Goal: Transaction & Acquisition: Book appointment/travel/reservation

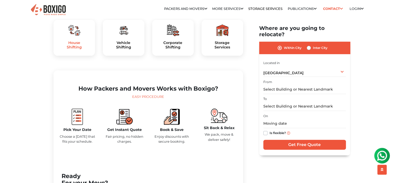
click at [80, 49] on h5 "House Shifting" at bounding box center [74, 45] width 33 height 9
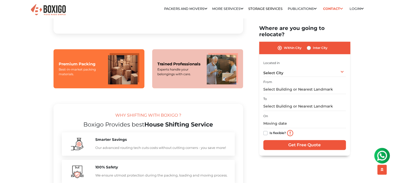
scroll to position [442, 0]
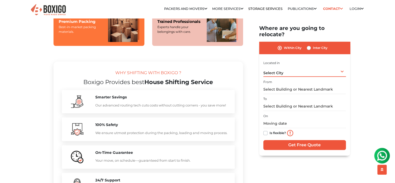
click at [300, 68] on div "Select City Select City Bangalore Bengaluru Bhopal Bhubaneswar Chennai Coimbato…" at bounding box center [305, 71] width 83 height 11
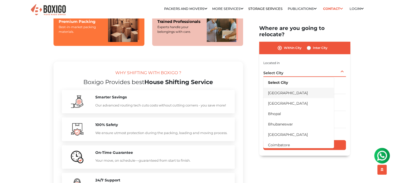
click at [285, 88] on li "[GEOGRAPHIC_DATA]" at bounding box center [299, 93] width 71 height 10
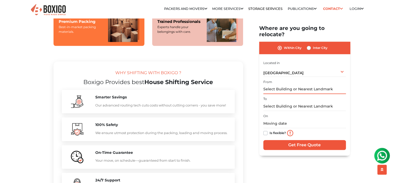
click at [285, 85] on input "text" at bounding box center [305, 89] width 83 height 9
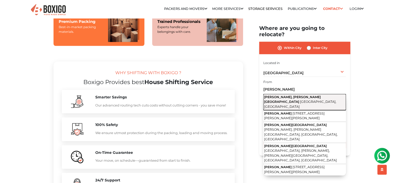
click at [295, 95] on span "[PERSON_NAME], [PERSON_NAME][GEOGRAPHIC_DATA]" at bounding box center [292, 99] width 57 height 9
type input "[PERSON_NAME], [PERSON_NAME][GEOGRAPHIC_DATA], [GEOGRAPHIC_DATA], [GEOGRAPHIC_D…"
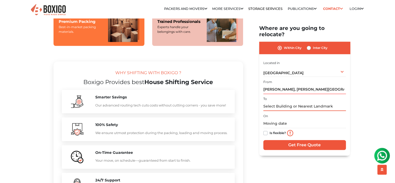
click at [281, 102] on input "text" at bounding box center [305, 106] width 83 height 9
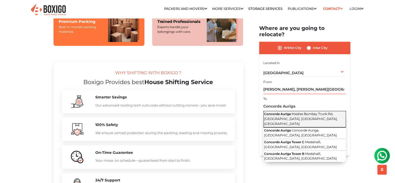
click at [288, 112] on span "Concorde Auriga" at bounding box center [277, 114] width 27 height 4
type input "Concorde Auriga, Madras Bombay Trunk Rd, [GEOGRAPHIC_DATA], [GEOGRAPHIC_DATA], …"
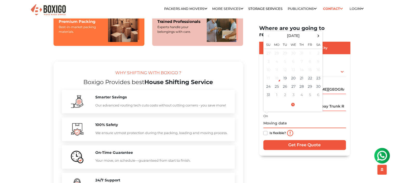
click at [282, 119] on input "text" at bounding box center [305, 123] width 83 height 9
click at [319, 82] on td "30" at bounding box center [319, 86] width 8 height 8
type input "08/30/2025 12:00 AM"
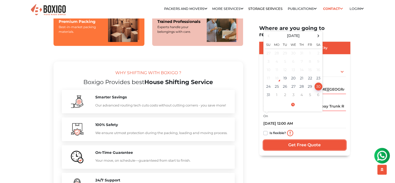
click at [299, 140] on input "Get Free Quote" at bounding box center [305, 145] width 83 height 10
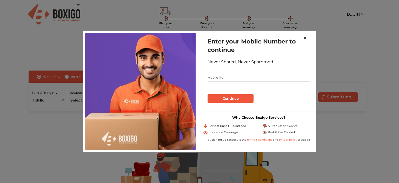
click at [308, 37] on button "×" at bounding box center [305, 38] width 12 height 15
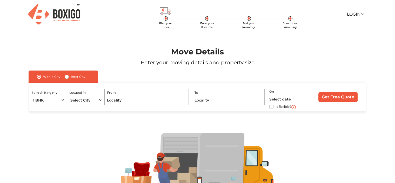
click at [65, 100] on div "I am shifting my 1 BHK 2 BHK 3 BHK 3 + BHK FEW ITEMS" at bounding box center [49, 96] width 35 height 15
click at [61, 100] on select "1 BHK 2 BHK 3 BHK 3 + BHK FEW ITEMS" at bounding box center [48, 99] width 33 height 9
select select "2 BHK"
click at [32, 96] on select "1 BHK 2 BHK 3 BHK 3 + BHK FEW ITEMS" at bounding box center [48, 99] width 33 height 9
click at [93, 100] on select "Select City [GEOGRAPHIC_DATA] [GEOGRAPHIC_DATA] [GEOGRAPHIC_DATA] [GEOGRAPHIC_D…" at bounding box center [85, 99] width 33 height 9
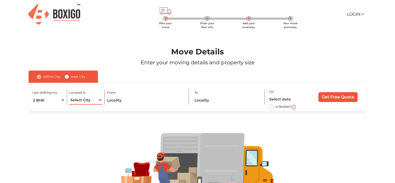
select select "[GEOGRAPHIC_DATA]"
click at [69, 96] on select "Select City [GEOGRAPHIC_DATA] [GEOGRAPHIC_DATA] [GEOGRAPHIC_DATA] [GEOGRAPHIC_D…" at bounding box center [85, 99] width 33 height 9
click at [127, 99] on input "text" at bounding box center [145, 99] width 77 height 9
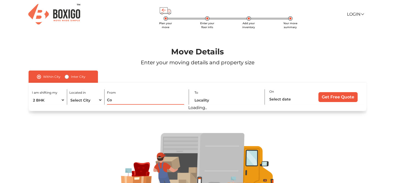
type input "C"
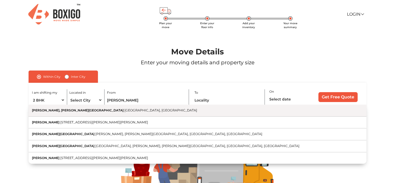
click at [127, 115] on button "[PERSON_NAME], [PERSON_NAME][GEOGRAPHIC_DATA], [GEOGRAPHIC_DATA]" at bounding box center [198, 111] width 338 height 12
type input "[PERSON_NAME], [PERSON_NAME][GEOGRAPHIC_DATA], [GEOGRAPHIC_DATA], [GEOGRAPHIC_D…"
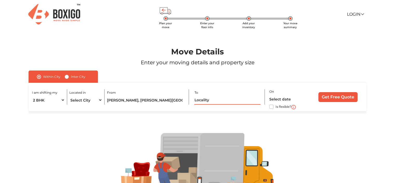
click at [229, 102] on input "text" at bounding box center [227, 99] width 66 height 9
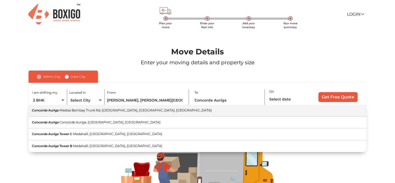
click at [200, 112] on button "Concorde Auriga Madras Bombay Trunk Rd, [GEOGRAPHIC_DATA], [GEOGRAPHIC_DATA], […" at bounding box center [198, 111] width 338 height 12
type input "Concorde Auriga, Madras Bombay Trunk Rd, [GEOGRAPHIC_DATA], [GEOGRAPHIC_DATA], …"
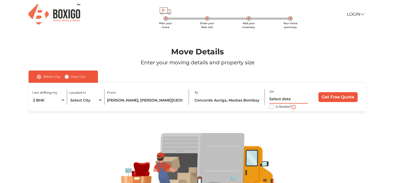
click at [280, 97] on input "text" at bounding box center [289, 98] width 39 height 9
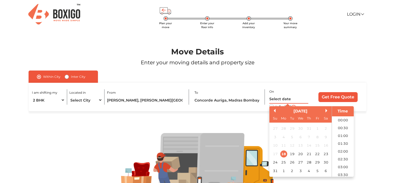
scroll to position [145, 0]
click at [326, 163] on div "30" at bounding box center [326, 162] width 7 height 7
type input "[DATE] 12:00 AM"
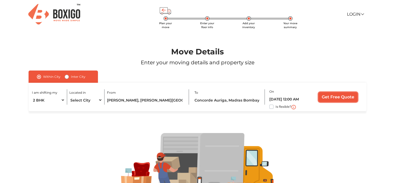
click at [340, 94] on input "Get Free Quote" at bounding box center [338, 97] width 39 height 10
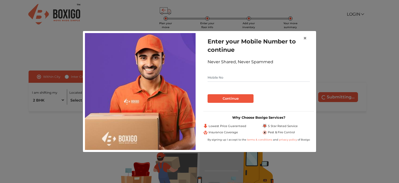
click at [241, 77] on input "text" at bounding box center [259, 77] width 102 height 8
click at [211, 76] on input "79755000237" at bounding box center [259, 77] width 102 height 8
click at [223, 79] on input "79755000237" at bounding box center [259, 77] width 102 height 8
type input "7975500237"
click at [239, 96] on button "Continue" at bounding box center [231, 98] width 46 height 9
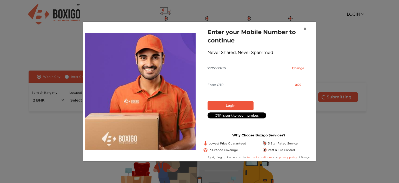
click at [244, 87] on input "text" at bounding box center [247, 85] width 79 height 8
type input "2015"
click at [241, 105] on button "Login" at bounding box center [231, 105] width 46 height 9
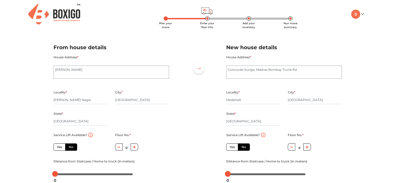
scroll to position [52, 0]
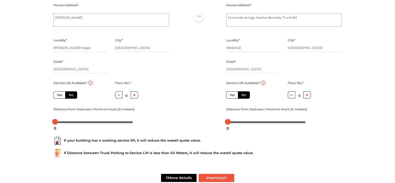
click at [60, 95] on label "Yes" at bounding box center [60, 94] width 12 height 7
click at [60, 95] on input "Yes" at bounding box center [58, 94] width 3 height 3
radio input "true"
click at [230, 94] on label "Yes" at bounding box center [232, 94] width 12 height 7
click at [230, 94] on input "Yes" at bounding box center [231, 94] width 3 height 3
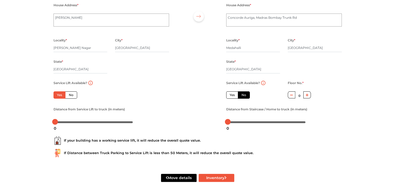
radio input "false"
click at [70, 97] on label "No" at bounding box center [71, 94] width 12 height 7
click at [70, 96] on input "No" at bounding box center [70, 94] width 3 height 3
radio input "true"
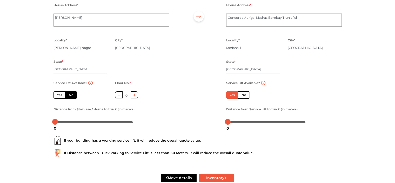
click at [134, 94] on icon "button" at bounding box center [134, 95] width 3 height 3
type input "1"
drag, startPoint x: 57, startPoint y: 122, endPoint x: 61, endPoint y: 122, distance: 4.2
click at [61, 122] on div at bounding box center [59, 122] width 6 height 6
drag, startPoint x: 228, startPoint y: 124, endPoint x: 232, endPoint y: 124, distance: 4.7
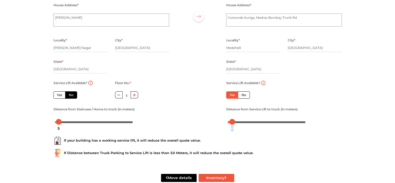
click at [232, 124] on div "6" at bounding box center [232, 128] width 7 height 9
click at [195, 118] on div at bounding box center [197, 56] width 49 height 143
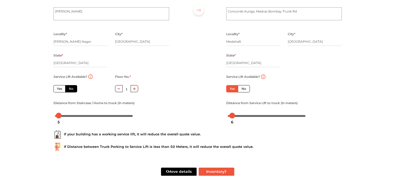
scroll to position [64, 0]
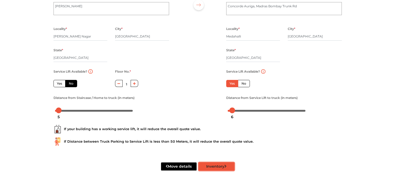
click at [224, 169] on button "Inventory" at bounding box center [217, 166] width 36 height 8
radio input "true"
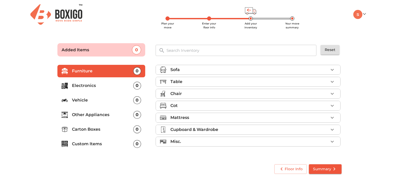
click at [330, 68] on icon "button" at bounding box center [332, 70] width 6 height 6
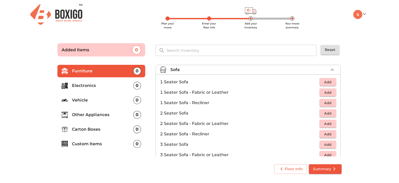
click at [322, 142] on span "Add" at bounding box center [327, 144] width 11 height 6
click at [324, 81] on span "Add" at bounding box center [327, 82] width 11 height 6
click at [324, 81] on div "1" at bounding box center [325, 82] width 24 height 8
click at [329, 81] on icon "button" at bounding box center [332, 82] width 6 height 6
click at [329, 69] on icon "button" at bounding box center [332, 70] width 6 height 6
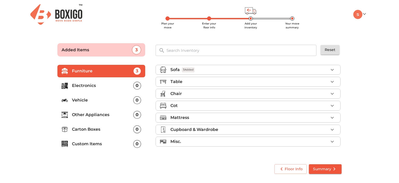
click at [332, 80] on icon "button" at bounding box center [332, 82] width 6 height 6
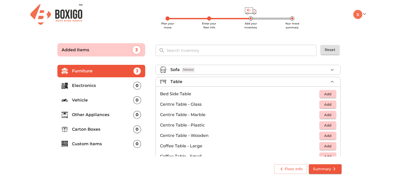
scroll to position [26, 0]
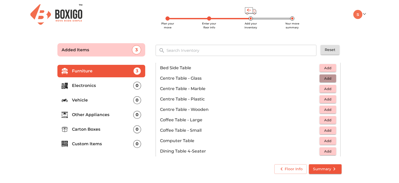
click at [326, 77] on span "Add" at bounding box center [327, 78] width 11 height 6
click at [323, 141] on span "Add" at bounding box center [327, 141] width 11 height 6
click at [331, 140] on icon "button" at bounding box center [332, 141] width 6 height 6
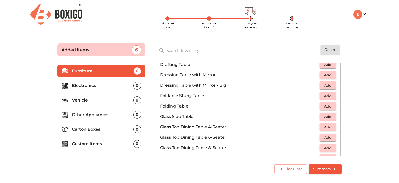
scroll to position [156, 0]
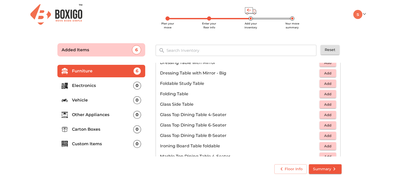
click at [330, 94] on span "Add" at bounding box center [327, 94] width 11 height 6
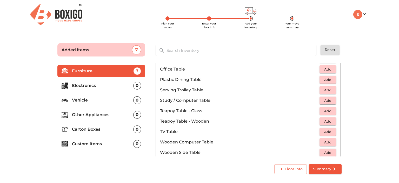
scroll to position [286, 0]
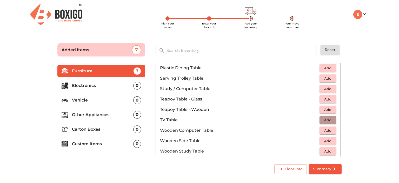
click at [327, 120] on span "Add" at bounding box center [327, 120] width 11 height 6
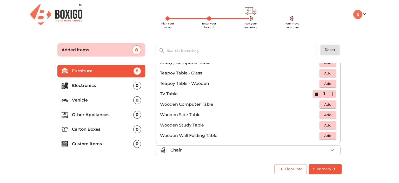
scroll to position [338, 0]
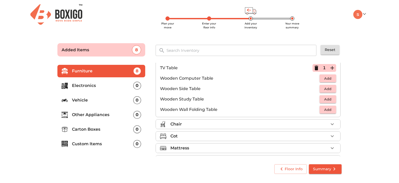
click at [223, 123] on div "Chair" at bounding box center [250, 124] width 158 height 6
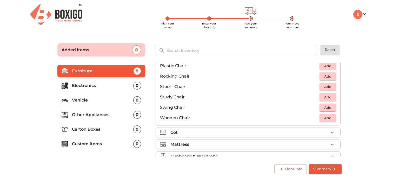
scroll to position [112, 0]
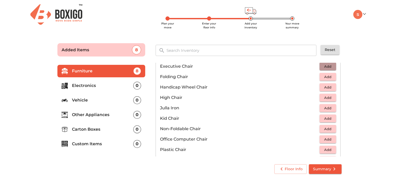
click at [328, 66] on span "Add" at bounding box center [327, 66] width 11 height 6
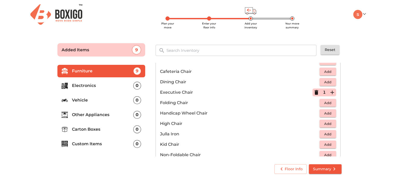
scroll to position [138, 0]
click at [325, 114] on span "Add" at bounding box center [327, 113] width 11 height 6
click at [315, 91] on icon "button" at bounding box center [317, 92] width 4 height 5
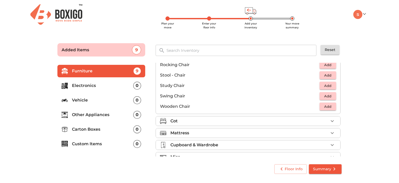
scroll to position [216, 0]
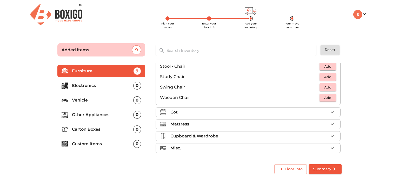
click at [247, 111] on div "Cot" at bounding box center [250, 112] width 158 height 6
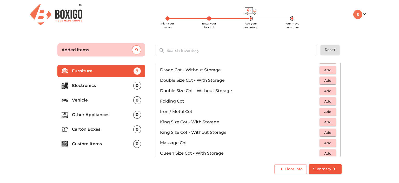
scroll to position [63, 0]
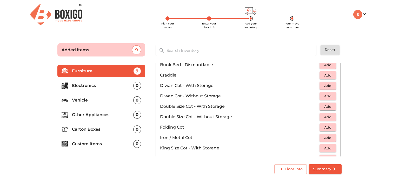
click at [324, 97] on span "Add" at bounding box center [327, 96] width 11 height 6
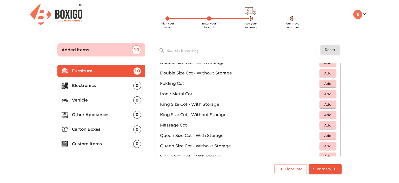
scroll to position [115, 0]
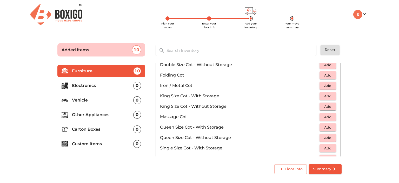
click at [324, 105] on span "Add" at bounding box center [327, 106] width 11 height 6
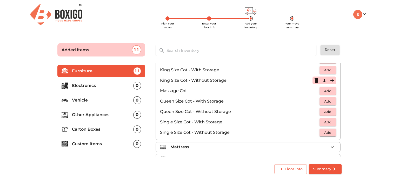
click at [331, 79] on icon "button" at bounding box center [332, 80] width 6 height 6
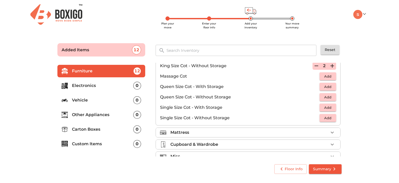
scroll to position [164, 0]
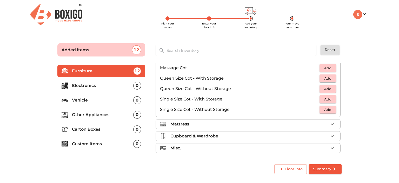
click at [258, 125] on div "Mattress" at bounding box center [250, 124] width 158 height 6
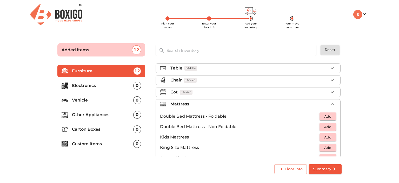
scroll to position [26, 0]
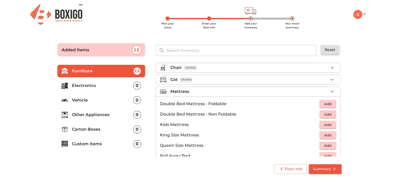
click at [326, 112] on span "Add" at bounding box center [327, 114] width 11 height 6
click at [315, 114] on icon "button" at bounding box center [317, 114] width 4 height 5
click at [324, 103] on span "Add" at bounding box center [327, 104] width 11 height 6
click at [327, 113] on span "Add" at bounding box center [327, 114] width 11 height 6
click at [316, 105] on icon "button" at bounding box center [317, 104] width 6 height 6
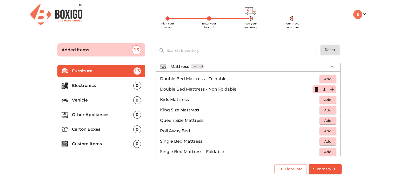
scroll to position [76, 0]
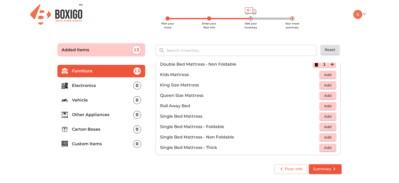
click at [325, 83] on span "Add" at bounding box center [327, 85] width 11 height 6
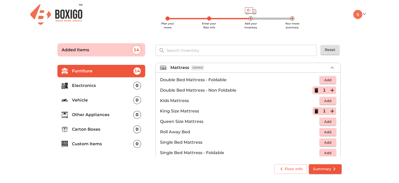
click at [315, 88] on icon "button" at bounding box center [317, 90] width 4 height 5
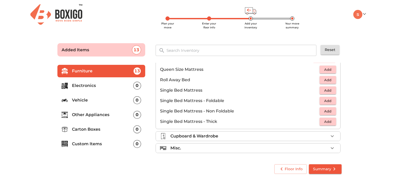
click at [246, 134] on div "Cupboard & Wardrobe" at bounding box center [250, 136] width 158 height 6
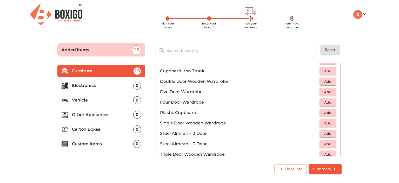
click at [329, 82] on span "Add" at bounding box center [327, 82] width 11 height 6
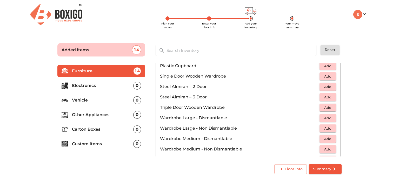
scroll to position [175, 0]
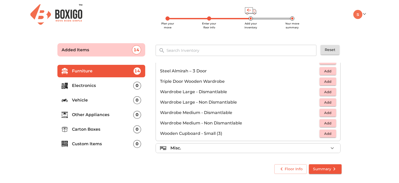
click at [250, 143] on li "Misc." at bounding box center [248, 147] width 185 height 9
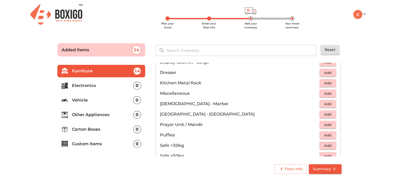
click at [328, 114] on span "Add" at bounding box center [327, 114] width 11 height 6
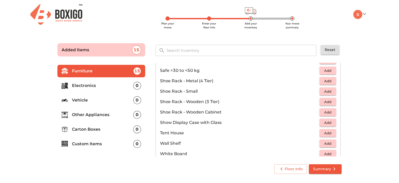
scroll to position [279, 0]
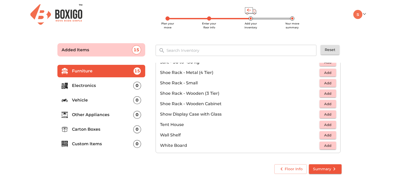
click at [322, 81] on span "Add" at bounding box center [327, 83] width 11 height 6
click at [322, 94] on span "Add" at bounding box center [327, 93] width 11 height 6
click at [330, 81] on icon "button" at bounding box center [332, 83] width 6 height 6
click at [317, 80] on div "2" at bounding box center [325, 83] width 24 height 8
click at [316, 81] on icon "button" at bounding box center [317, 83] width 6 height 6
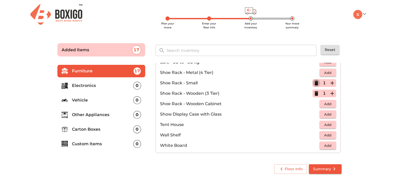
click at [316, 81] on icon "button" at bounding box center [317, 83] width 6 height 6
click at [122, 87] on p "Electronics" at bounding box center [102, 85] width 61 height 6
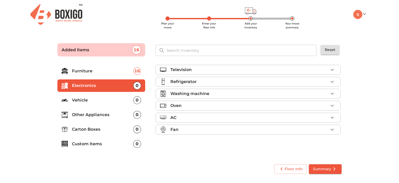
scroll to position [0, 0]
click at [239, 71] on div "Television" at bounding box center [250, 70] width 158 height 6
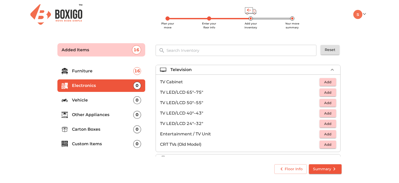
click at [329, 84] on span "Add" at bounding box center [327, 82] width 11 height 6
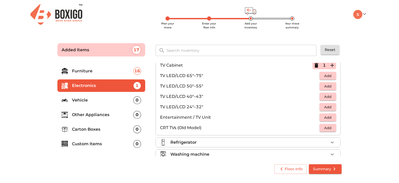
scroll to position [26, 0]
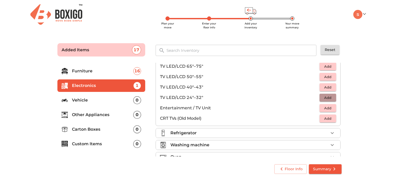
click at [328, 96] on span "Add" at bounding box center [327, 98] width 11 height 6
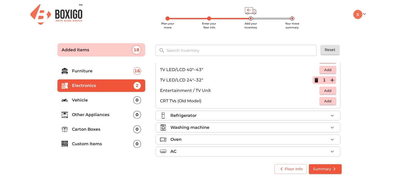
scroll to position [52, 0]
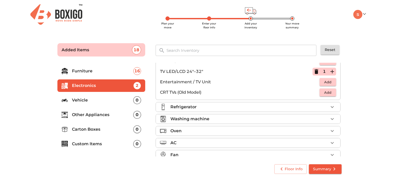
click at [210, 107] on div "Refrigerator" at bounding box center [250, 107] width 158 height 6
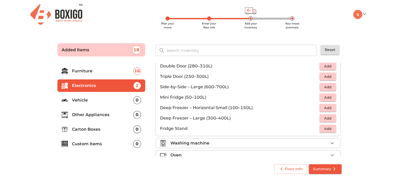
scroll to position [26, 0]
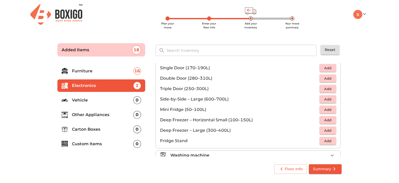
click at [324, 79] on span "Add" at bounding box center [327, 78] width 11 height 6
click at [315, 78] on icon "button" at bounding box center [317, 78] width 4 height 5
click at [326, 66] on span "Add" at bounding box center [327, 68] width 11 height 6
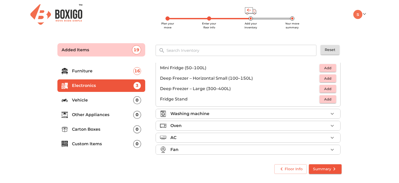
scroll to position [69, 0]
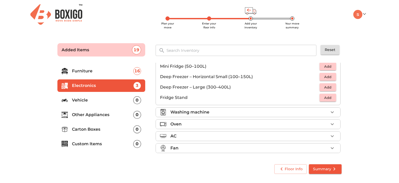
click at [211, 110] on div "Washing machine" at bounding box center [250, 112] width 158 height 6
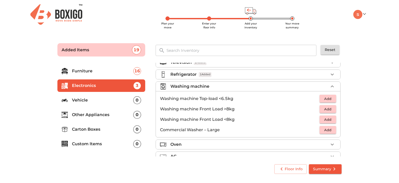
scroll to position [0, 0]
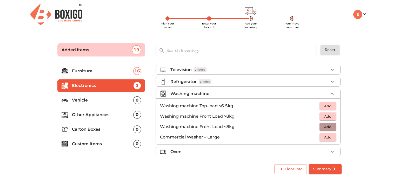
click at [325, 127] on span "Add" at bounding box center [327, 127] width 11 height 6
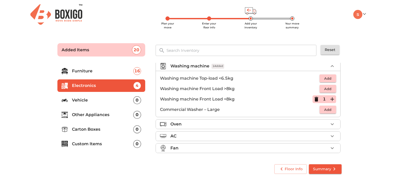
click at [209, 123] on div "Oven" at bounding box center [250, 124] width 158 height 6
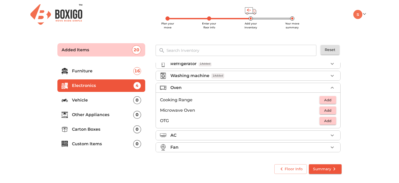
scroll to position [17, 0]
click at [322, 109] on span "Add" at bounding box center [327, 111] width 11 height 6
click at [325, 119] on span "Add" at bounding box center [327, 122] width 11 height 6
click at [259, 146] on div "Fan" at bounding box center [250, 148] width 158 height 6
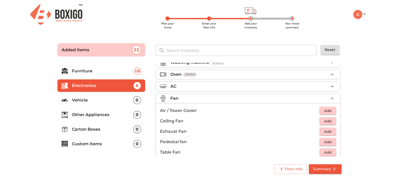
scroll to position [38, 0]
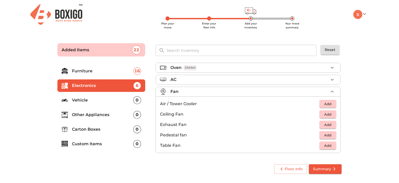
click at [332, 103] on button "Add" at bounding box center [328, 104] width 17 height 8
drag, startPoint x: 159, startPoint y: 112, endPoint x: 173, endPoint y: 113, distance: 13.5
click at [173, 113] on li "Ceiling Fan Add" at bounding box center [248, 114] width 185 height 10
click at [331, 114] on span "Add" at bounding box center [327, 114] width 11 height 6
click at [325, 145] on span "Add" at bounding box center [327, 145] width 11 height 6
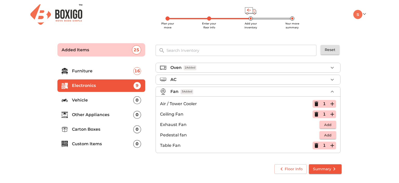
click at [108, 100] on p "Vehicle" at bounding box center [102, 100] width 61 height 6
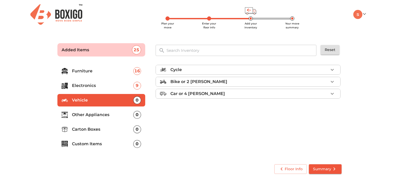
scroll to position [0, 0]
click at [239, 83] on div "Bike or 2 [PERSON_NAME]" at bounding box center [250, 82] width 158 height 6
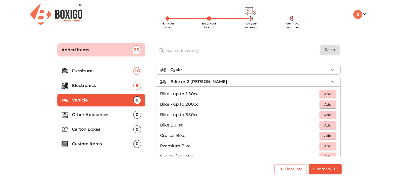
click at [325, 103] on span "Add" at bounding box center [327, 104] width 11 height 6
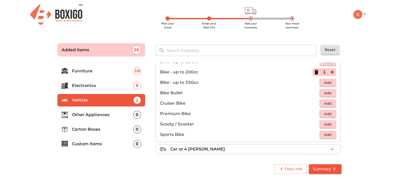
scroll to position [34, 0]
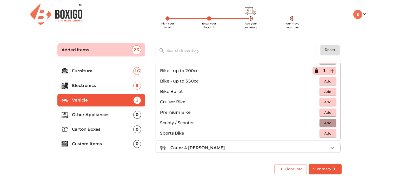
click at [331, 122] on button "Add" at bounding box center [328, 123] width 17 height 8
click at [100, 115] on p "Other Appliances" at bounding box center [102, 115] width 61 height 6
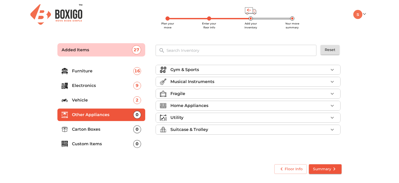
click at [106, 106] on li "Vehicle 2" at bounding box center [101, 100] width 88 height 12
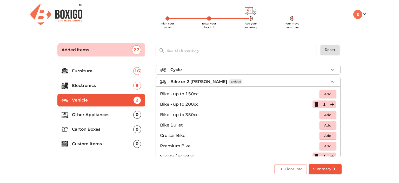
click at [316, 105] on icon "button" at bounding box center [317, 104] width 6 height 6
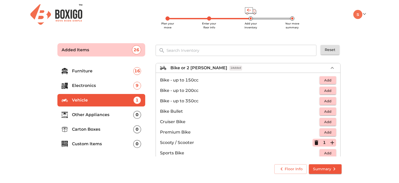
scroll to position [26, 0]
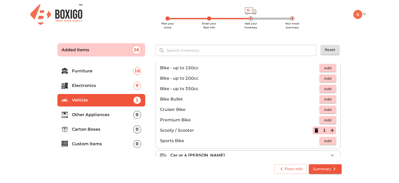
click at [314, 133] on icon "button" at bounding box center [317, 130] width 6 height 6
click at [99, 115] on p "Other Appliances" at bounding box center [102, 115] width 61 height 6
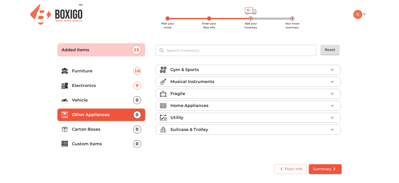
click at [217, 104] on div "Home Appliances" at bounding box center [250, 105] width 158 height 6
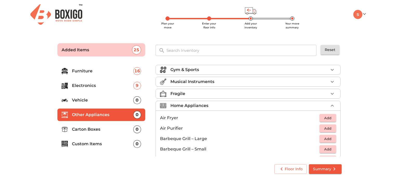
click at [322, 116] on span "Add" at bounding box center [327, 118] width 11 height 6
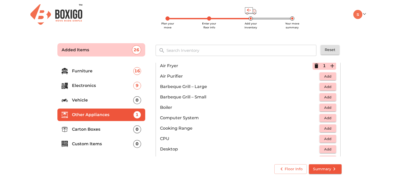
scroll to position [78, 0]
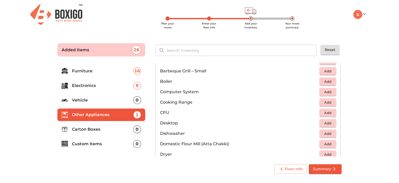
click at [332, 90] on button "Add" at bounding box center [328, 92] width 17 height 8
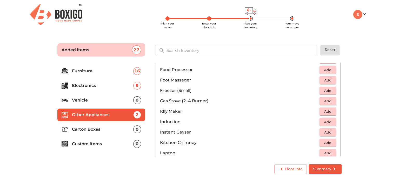
scroll to position [182, 0]
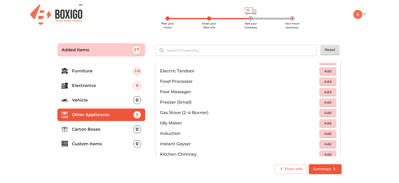
click at [324, 111] on span "Add" at bounding box center [327, 113] width 11 height 6
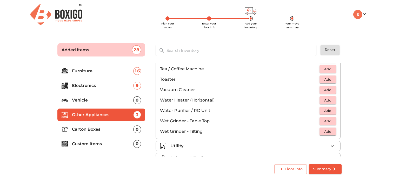
scroll to position [360, 0]
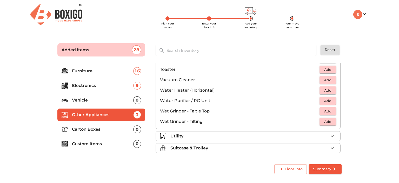
click at [218, 135] on div "Utility" at bounding box center [250, 136] width 158 height 6
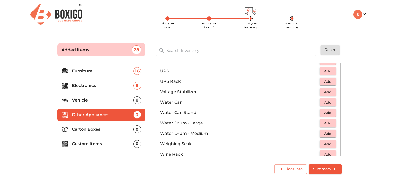
click at [326, 72] on span "Add" at bounding box center [327, 71] width 11 height 6
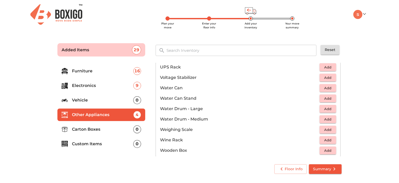
scroll to position [392, 0]
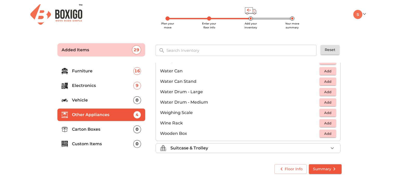
click at [239, 151] on li "Suitcase & Trolley" at bounding box center [248, 147] width 185 height 9
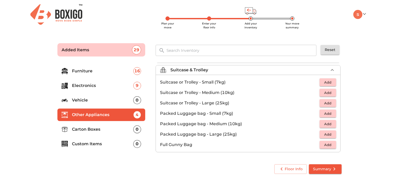
scroll to position [59, 0]
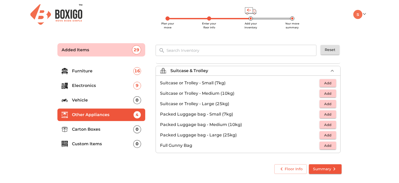
click at [327, 102] on span "Add" at bounding box center [327, 104] width 11 height 6
click at [331, 104] on icon "button" at bounding box center [333, 104] width 4 height 4
click at [329, 122] on span "Add" at bounding box center [327, 125] width 11 height 6
click at [329, 122] on icon "button" at bounding box center [332, 124] width 6 height 6
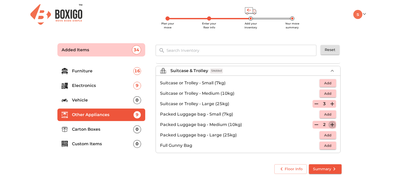
click at [329, 123] on icon "button" at bounding box center [332, 124] width 6 height 6
click at [103, 94] on li "Vehicle 0" at bounding box center [101, 100] width 88 height 12
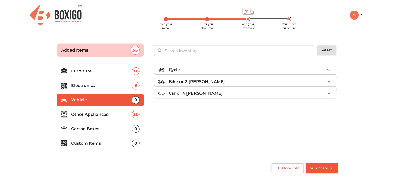
scroll to position [0, 0]
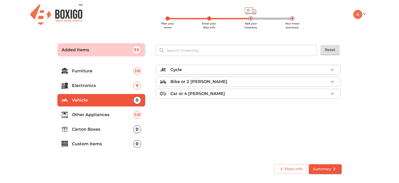
click at [102, 87] on p "Electronics" at bounding box center [102, 85] width 61 height 6
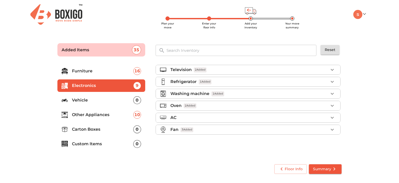
click at [242, 99] on ul "Television 2 Added Refrigerator 1 Added Washing machine 1 Added Oven 2 Added AC…" at bounding box center [248, 101] width 185 height 76
click at [241, 93] on div "Washing machine 1 Added" at bounding box center [250, 93] width 158 height 6
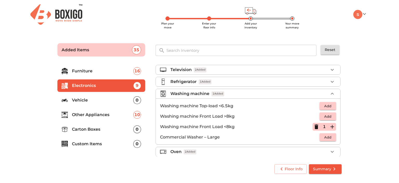
click at [242, 95] on div "Washing machine 1 Added" at bounding box center [250, 93] width 158 height 6
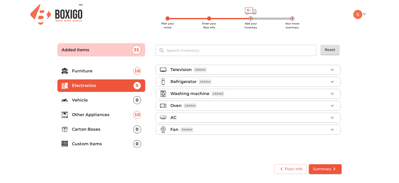
click at [80, 101] on p "Vehicle" at bounding box center [102, 100] width 61 height 6
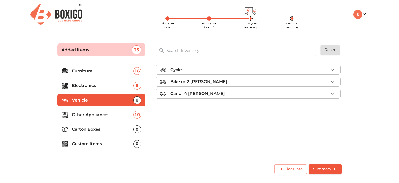
click at [98, 128] on p "Carton Boxes" at bounding box center [102, 129] width 61 height 6
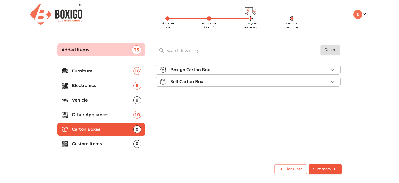
click at [219, 69] on div "Boxigo Carton Box" at bounding box center [250, 70] width 158 height 6
click at [218, 73] on li "Boxigo Carton Box" at bounding box center [248, 69] width 185 height 9
click at [329, 83] on span "Add" at bounding box center [327, 82] width 11 height 6
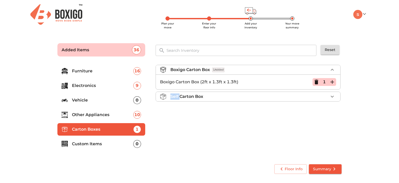
click at [329, 83] on div "1" at bounding box center [325, 82] width 24 height 8
click at [333, 82] on icon "button" at bounding box center [333, 82] width 4 height 4
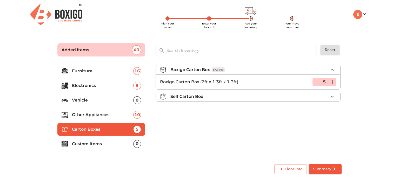
click at [101, 141] on p "Custom Items" at bounding box center [102, 144] width 61 height 6
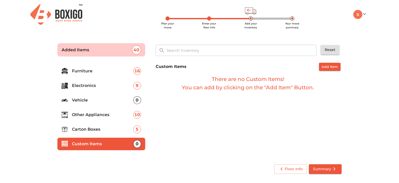
click at [337, 169] on icon "submit" at bounding box center [335, 169] width 6 height 6
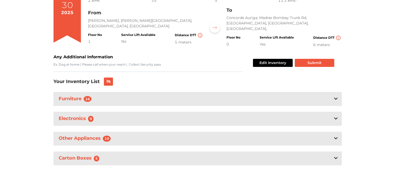
scroll to position [33, 0]
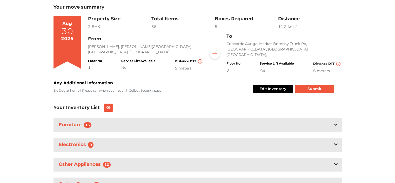
click at [229, 68] on div "0" at bounding box center [233, 70] width 14 height 5
click at [275, 87] on button "Edit Inventory" at bounding box center [273, 89] width 40 height 8
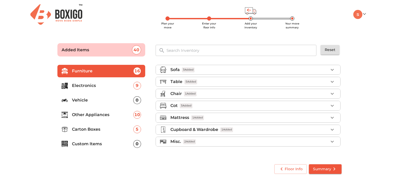
click at [210, 22] on span "Enter your floor info" at bounding box center [209, 25] width 14 height 7
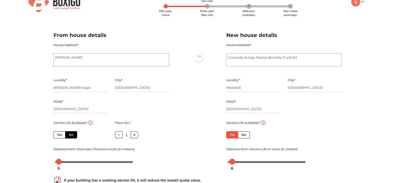
scroll to position [38, 0]
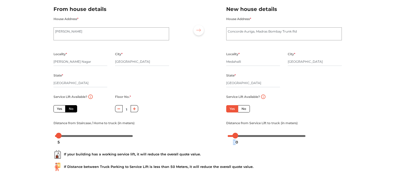
drag, startPoint x: 232, startPoint y: 138, endPoint x: 235, endPoint y: 138, distance: 3.1
click at [235, 138] on div "10" at bounding box center [235, 142] width 9 height 9
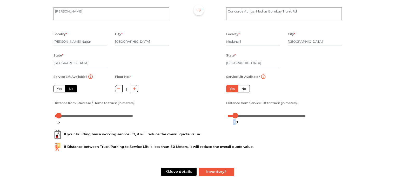
scroll to position [64, 0]
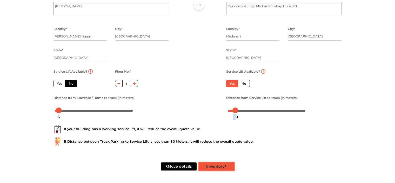
click at [230, 164] on button "Inventory" at bounding box center [217, 166] width 36 height 8
radio input "true"
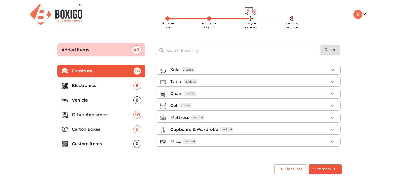
click at [205, 104] on div "Cot 3 Added" at bounding box center [250, 105] width 158 height 6
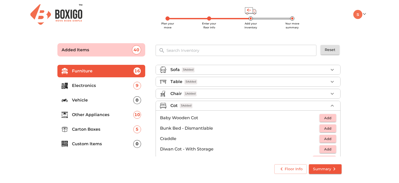
click at [205, 104] on div "Cot 3 Added" at bounding box center [250, 105] width 158 height 6
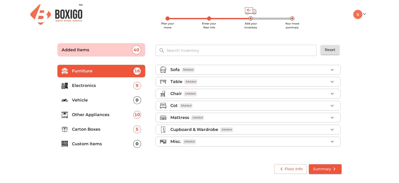
click at [226, 108] on li "Cot 3 Added" at bounding box center [248, 105] width 185 height 9
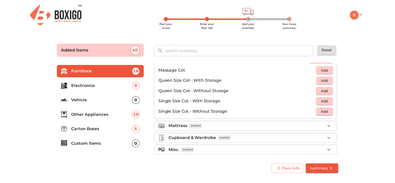
scroll to position [164, 0]
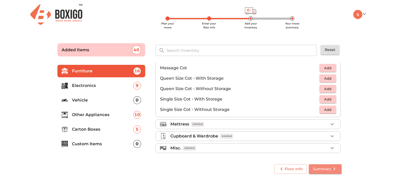
click at [327, 168] on span "Summary" at bounding box center [325, 169] width 24 height 7
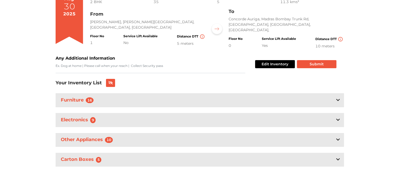
scroll to position [59, 0]
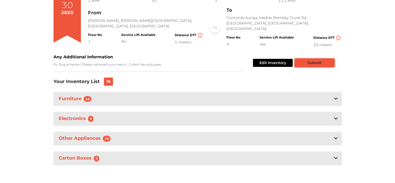
click at [307, 63] on button "Submit" at bounding box center [315, 63] width 40 height 8
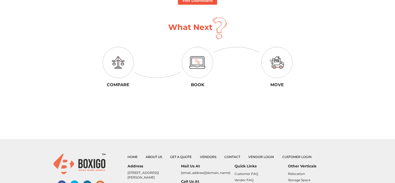
scroll to position [26, 0]
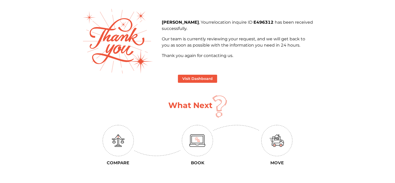
click at [191, 74] on section "[PERSON_NAME] , Your relocation inquire ID E496312 has been received successful…" at bounding box center [197, 113] width 231 height 208
click at [191, 80] on button "Visit Dashboard" at bounding box center [197, 79] width 39 height 8
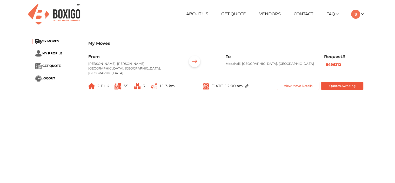
click at [249, 84] on img at bounding box center [247, 86] width 4 height 4
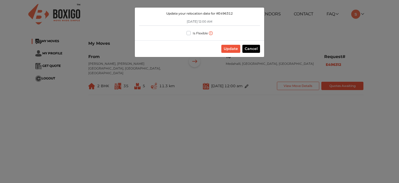
click at [193, 33] on label "Is Flexible" at bounding box center [200, 32] width 15 height 5
click at [188, 33] on input "Is Flexible" at bounding box center [189, 32] width 4 height 5
checkbox input "true"
click at [233, 45] on button "Update" at bounding box center [231, 49] width 19 height 8
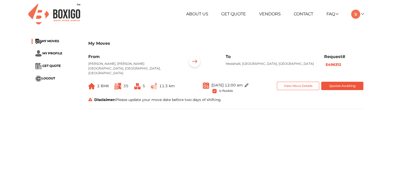
click at [249, 83] on img at bounding box center [247, 85] width 4 height 4
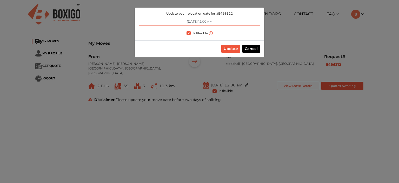
click at [205, 21] on input "[DATE] 12:00 AM" at bounding box center [199, 21] width 121 height 8
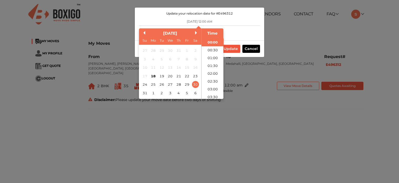
click at [252, 44] on div "Update Cancel" at bounding box center [199, 48] width 129 height 17
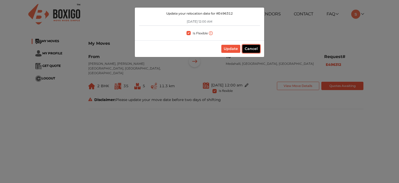
click at [250, 51] on button "Cancel" at bounding box center [252, 49] width 18 height 8
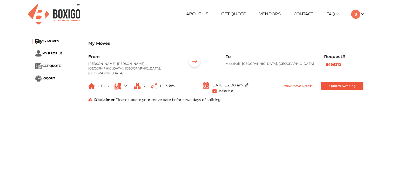
click at [219, 88] on span "Is flexible" at bounding box center [226, 90] width 14 height 5
drag, startPoint x: 215, startPoint y: 81, endPoint x: 308, endPoint y: 81, distance: 92.8
click at [219, 88] on span "Is flexible" at bounding box center [226, 90] width 14 height 5
